Goal: Find specific page/section: Find specific page/section

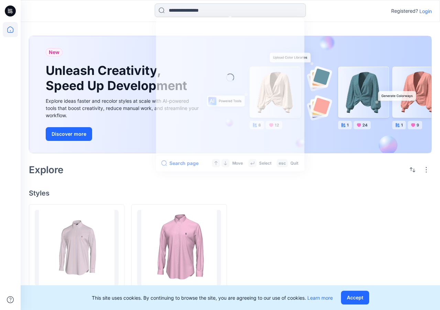
click at [212, 12] on input at bounding box center [230, 10] width 151 height 14
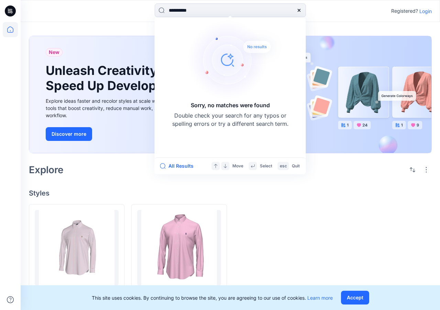
type input "*********"
click at [357, 265] on div at bounding box center [384, 259] width 96 height 111
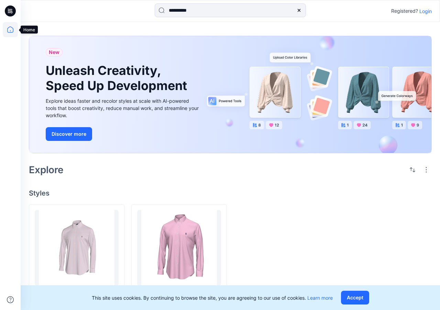
click at [10, 29] on icon at bounding box center [10, 29] width 15 height 15
click at [11, 29] on icon at bounding box center [10, 29] width 15 height 15
click at [357, 9] on p "Login" at bounding box center [425, 11] width 12 height 7
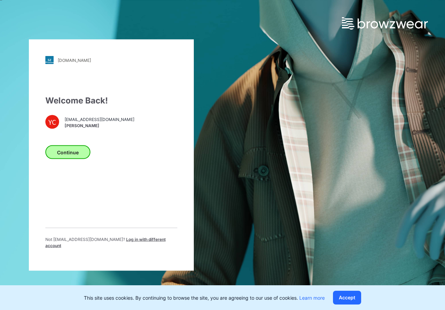
click at [75, 153] on button "Continue" at bounding box center [67, 152] width 45 height 14
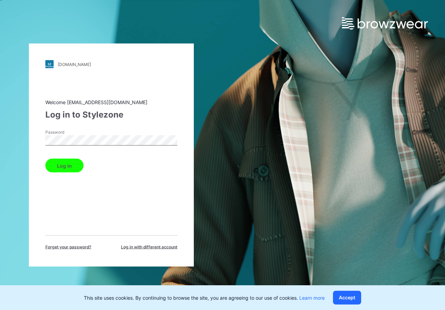
click at [72, 166] on button "Log in" at bounding box center [64, 166] width 38 height 14
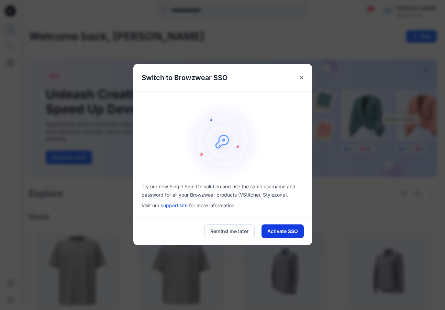
click at [275, 228] on button "Activate SSO" at bounding box center [282, 231] width 42 height 14
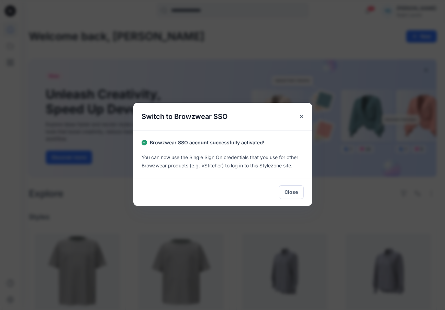
click at [275, 228] on div "Switch to Browzwear SSO Browzwear SSO account successfully activated! You can n…" at bounding box center [222, 155] width 445 height 310
click at [290, 193] on button "Close" at bounding box center [291, 192] width 25 height 14
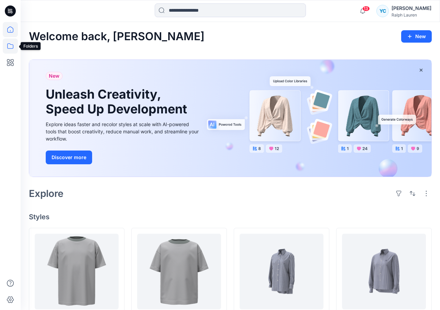
click at [10, 47] on icon at bounding box center [10, 45] width 15 height 15
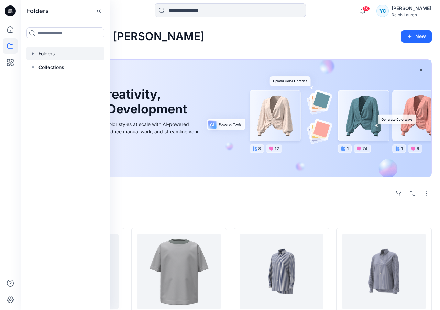
click at [45, 53] on div at bounding box center [65, 54] width 78 height 14
click at [53, 55] on div at bounding box center [65, 54] width 78 height 14
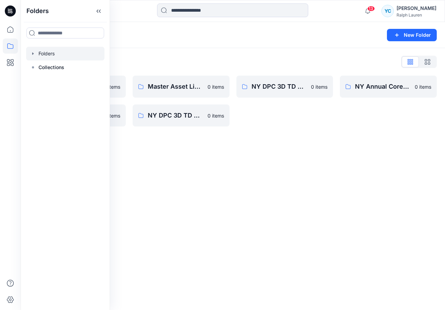
click at [54, 55] on div at bounding box center [65, 54] width 78 height 14
click at [100, 10] on icon at bounding box center [100, 11] width 2 height 3
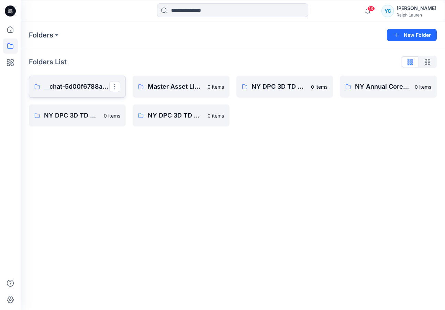
click at [86, 87] on p "__chat-5d00f6788a0e0e30612d763d-5f450f1f8a0e0e46b8f0bf93" at bounding box center [76, 87] width 65 height 10
click at [13, 46] on icon at bounding box center [10, 45] width 6 height 5
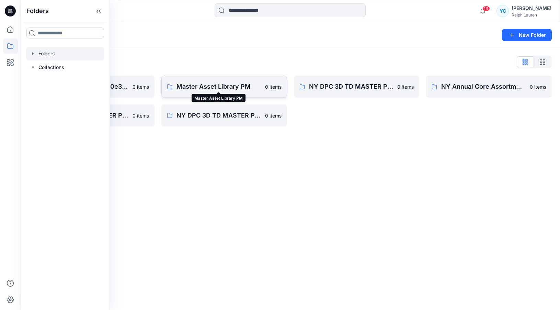
click at [225, 88] on p "Master Asset Library PM" at bounding box center [219, 87] width 85 height 10
